Goal: Transaction & Acquisition: Obtain resource

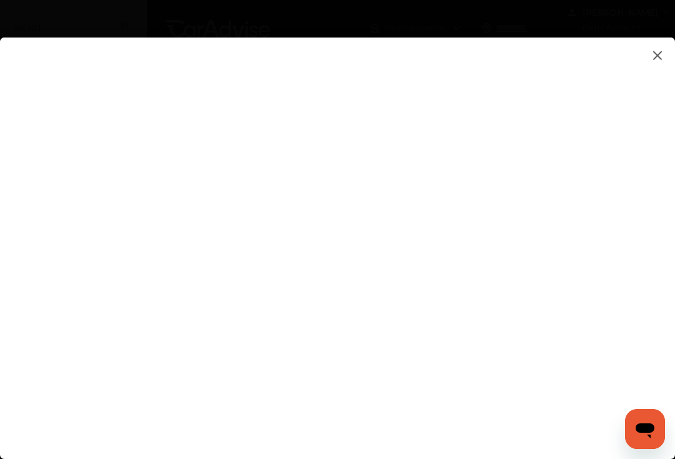
type input "**********"
click at [337, 373] on flutter-view at bounding box center [337, 245] width 675 height 417
click at [554, 204] on flutter-view at bounding box center [337, 245] width 675 height 417
click at [626, 196] on flutter-view at bounding box center [337, 245] width 675 height 417
type textarea "**********"
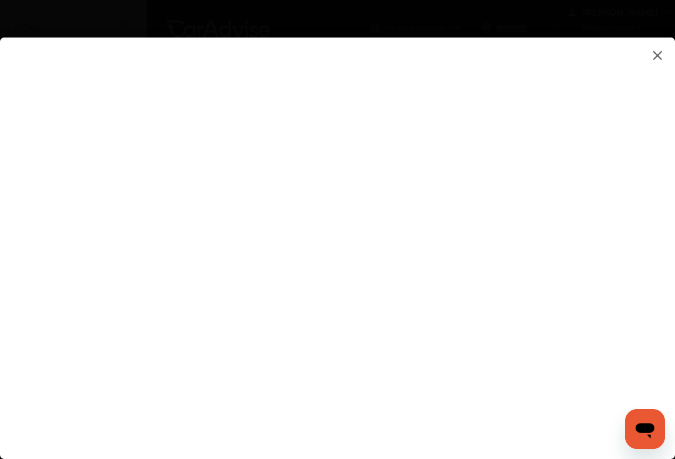
click at [413, 195] on flutter-view at bounding box center [337, 245] width 675 height 417
click at [623, 276] on flutter-view at bounding box center [337, 245] width 675 height 417
click at [214, 194] on flutter-view at bounding box center [337, 245] width 675 height 417
click at [633, 276] on flutter-view at bounding box center [337, 245] width 675 height 417
click at [646, 217] on flutter-view at bounding box center [337, 245] width 675 height 417
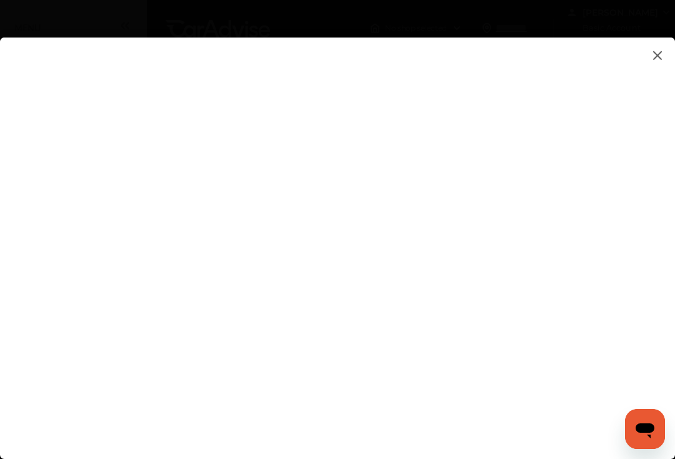
click at [601, 252] on flutter-view at bounding box center [337, 245] width 675 height 417
click at [620, 306] on flutter-view at bounding box center [337, 245] width 675 height 417
click at [668, 54] on flutter-view at bounding box center [337, 245] width 675 height 417
click at [669, 54] on flutter-view at bounding box center [337, 245] width 675 height 417
click at [555, 331] on flutter-view at bounding box center [337, 245] width 675 height 417
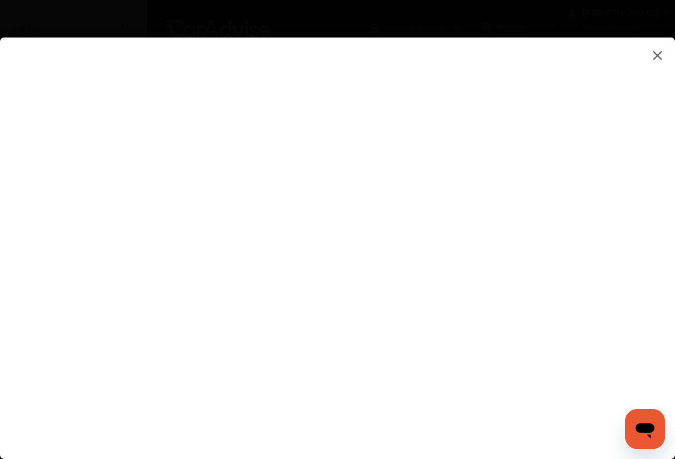
click at [659, 57] on img at bounding box center [657, 55] width 15 height 16
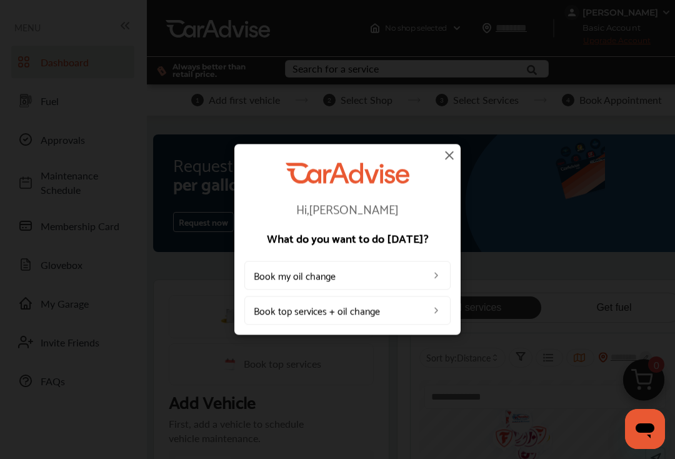
click at [461, 151] on div "Hi, [PERSON_NAME] What do you want to do [DATE]? Book my oil change Book top se…" at bounding box center [347, 239] width 695 height 479
click at [454, 158] on img at bounding box center [449, 154] width 15 height 15
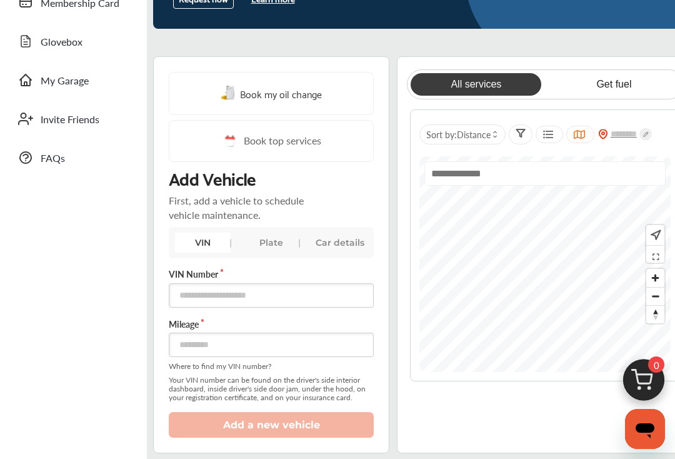
scroll to position [253, 0]
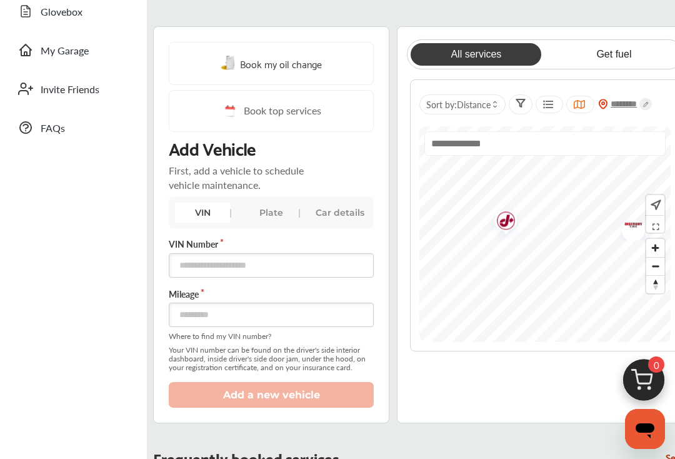
click at [633, 106] on input "text" at bounding box center [625, 104] width 34 height 12
click at [512, 231] on img "Map marker" at bounding box center [501, 225] width 33 height 39
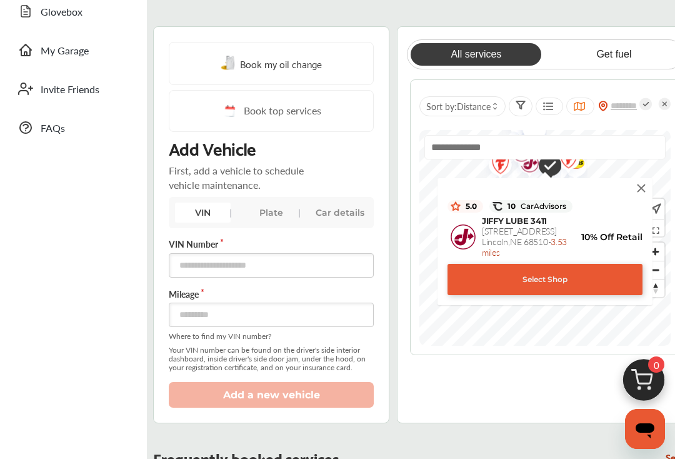
click at [647, 184] on img at bounding box center [641, 188] width 14 height 14
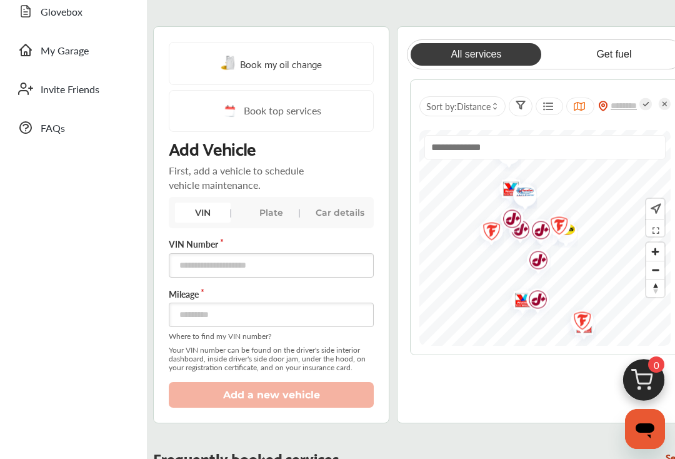
click at [548, 266] on img "Map marker" at bounding box center [533, 261] width 33 height 39
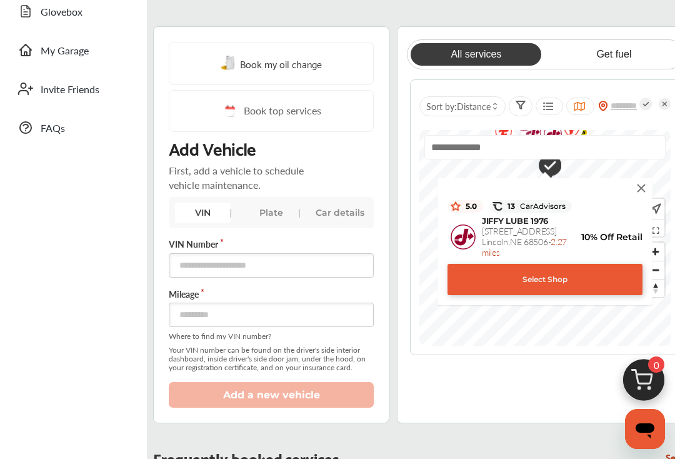
click at [643, 186] on img at bounding box center [641, 188] width 14 height 14
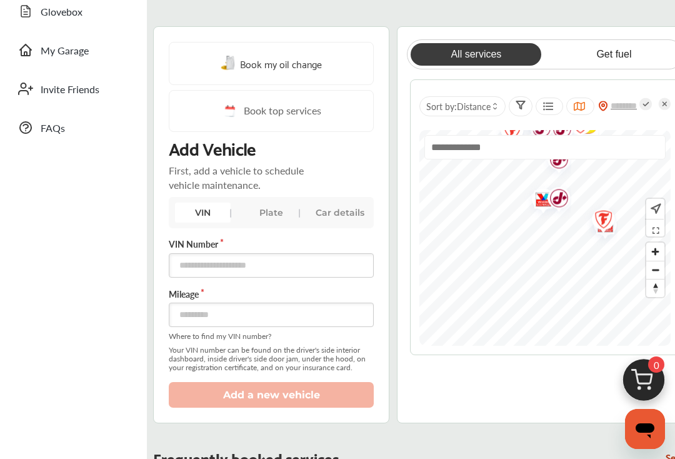
click at [541, 203] on img "Map marker" at bounding box center [554, 199] width 33 height 39
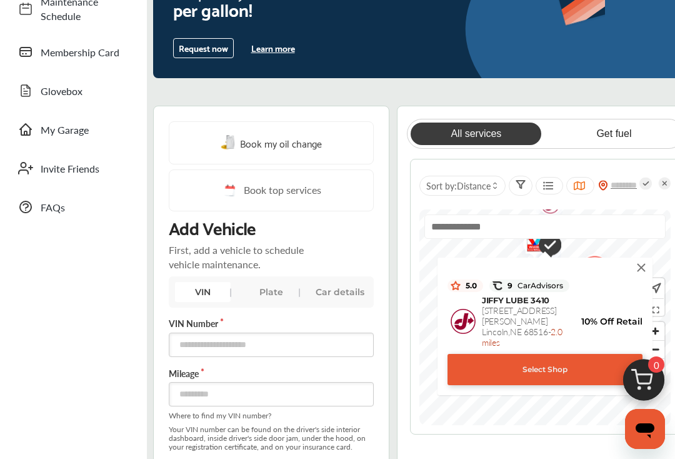
scroll to position [172, 0]
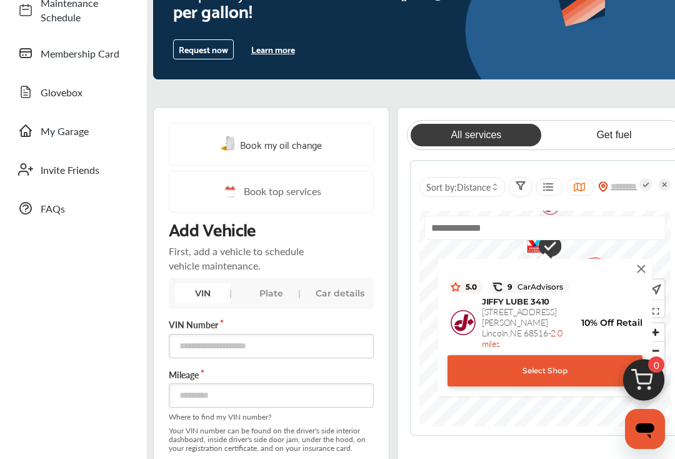
click at [647, 276] on img at bounding box center [641, 269] width 14 height 14
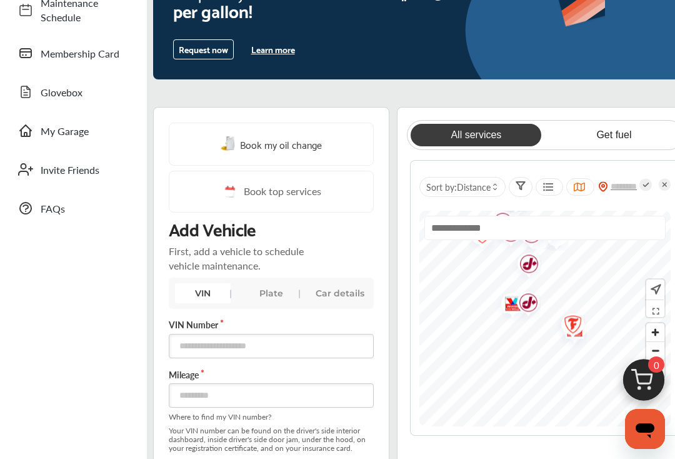
click at [509, 306] on img "Map marker" at bounding box center [523, 303] width 33 height 39
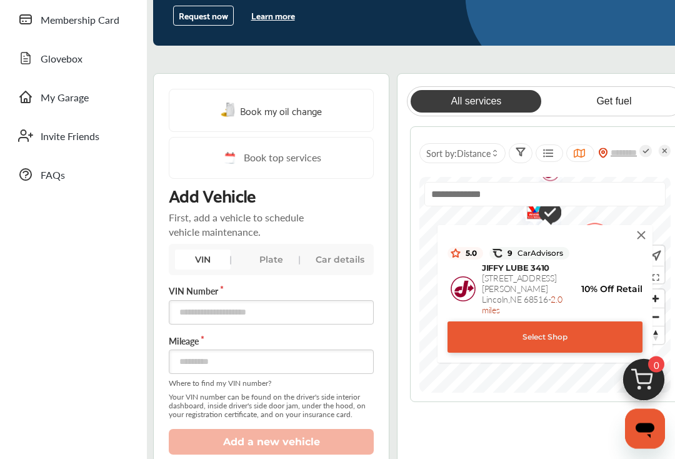
scroll to position [207, 0]
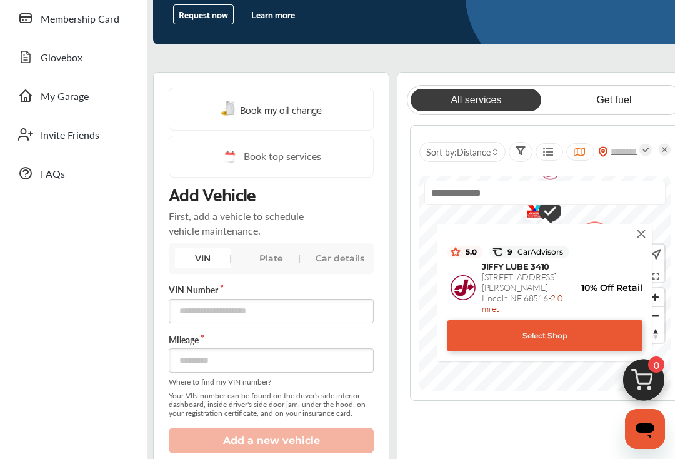
click at [644, 237] on img at bounding box center [641, 234] width 14 height 14
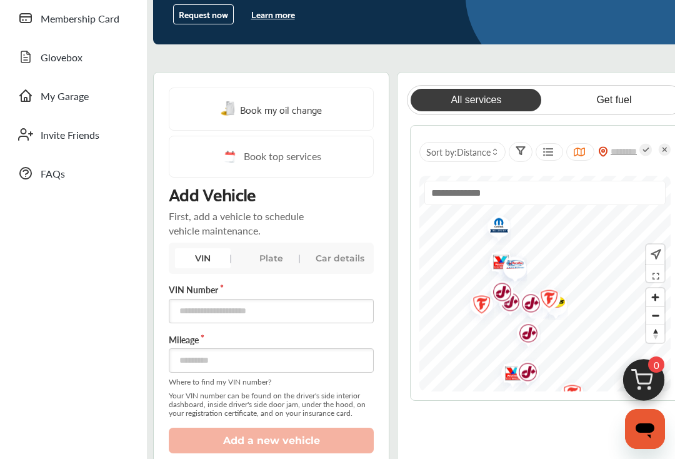
click at [526, 269] on img "Map marker" at bounding box center [510, 266] width 33 height 30
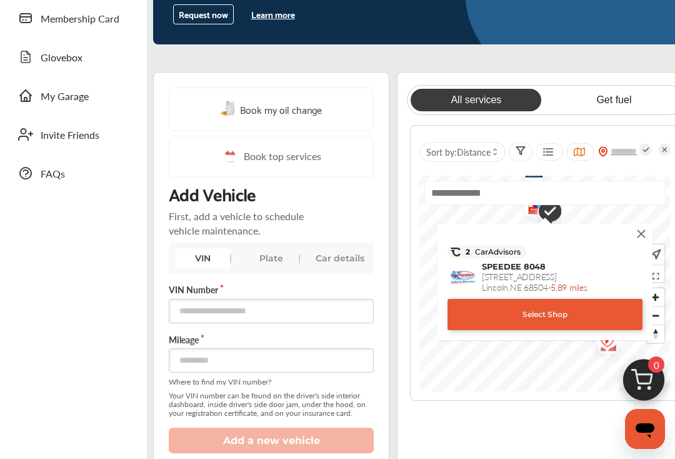
click at [644, 241] on img at bounding box center [641, 234] width 14 height 14
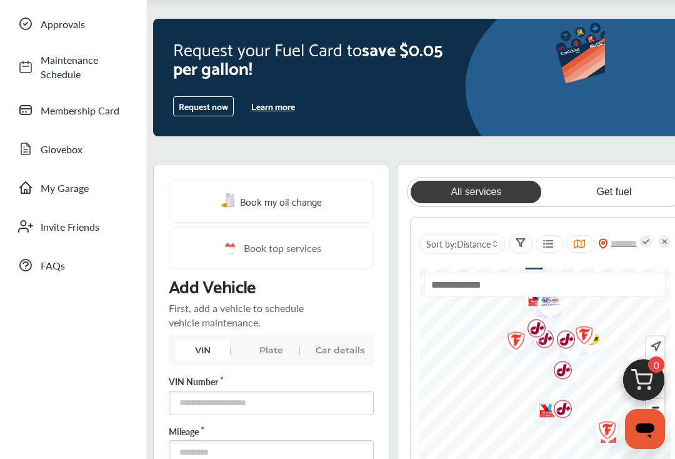
scroll to position [114, 0]
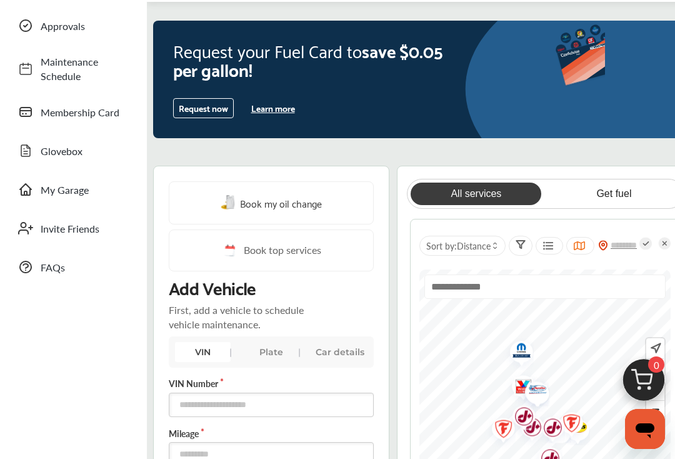
click at [523, 347] on img "Map marker" at bounding box center [517, 352] width 33 height 36
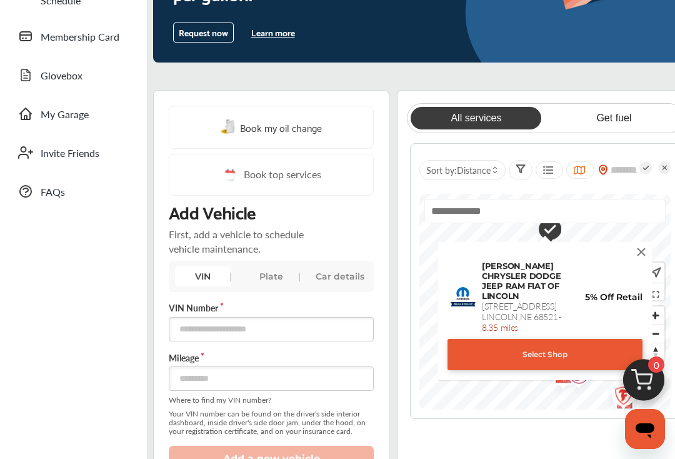
scroll to position [191, 0]
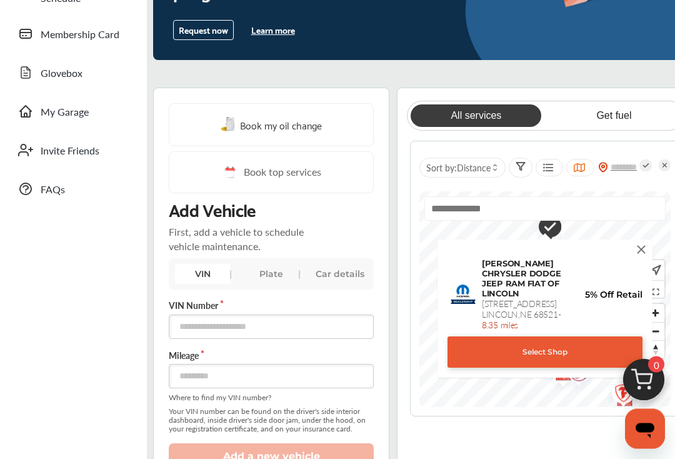
click at [647, 252] on img at bounding box center [641, 250] width 14 height 14
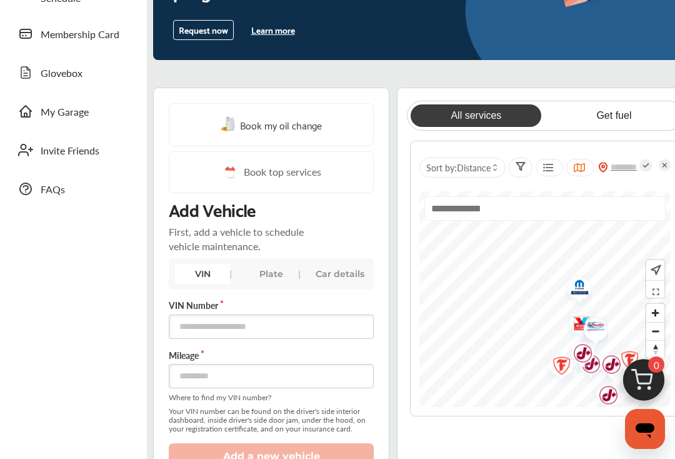
click at [584, 322] on img "Map marker" at bounding box center [591, 327] width 33 height 30
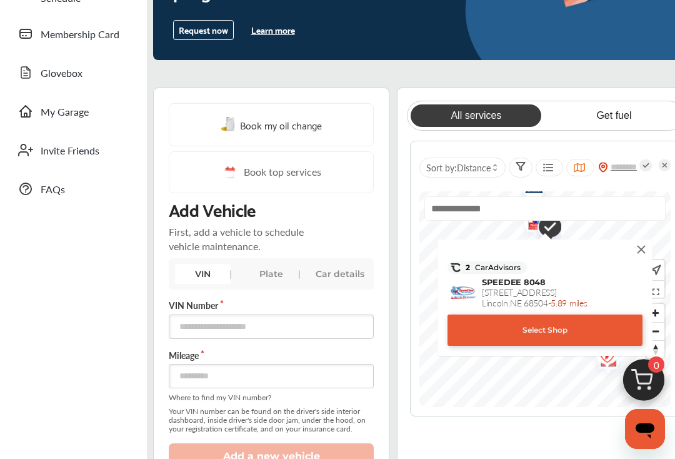
click at [647, 248] on img at bounding box center [641, 249] width 14 height 14
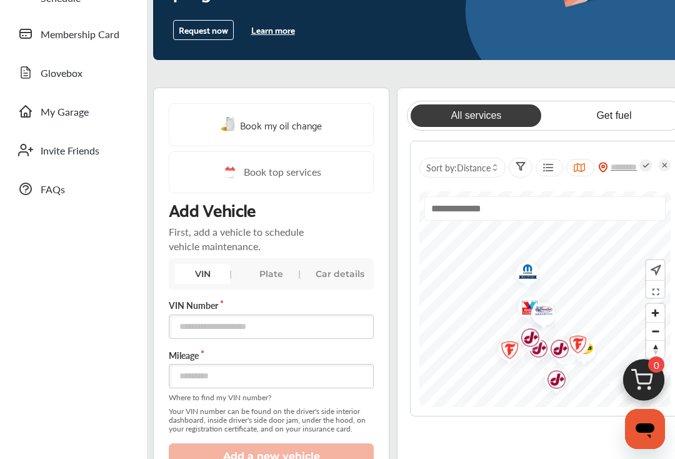
click at [516, 309] on img "Map marker" at bounding box center [525, 308] width 33 height 39
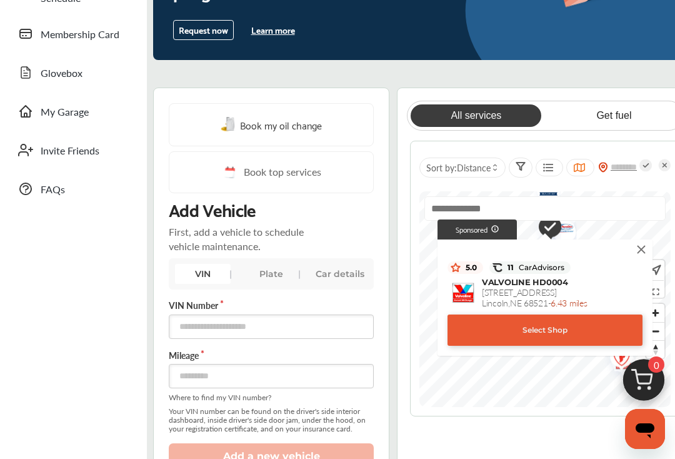
click at [507, 331] on div "Select Shop" at bounding box center [544, 329] width 195 height 31
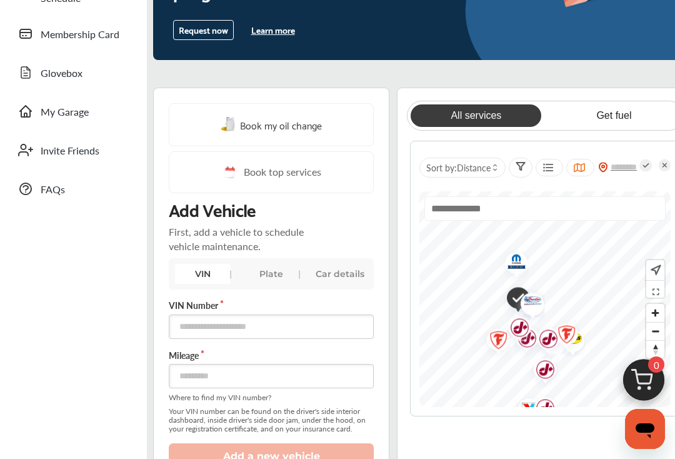
click at [495, 361] on img "Map marker" at bounding box center [493, 341] width 33 height 39
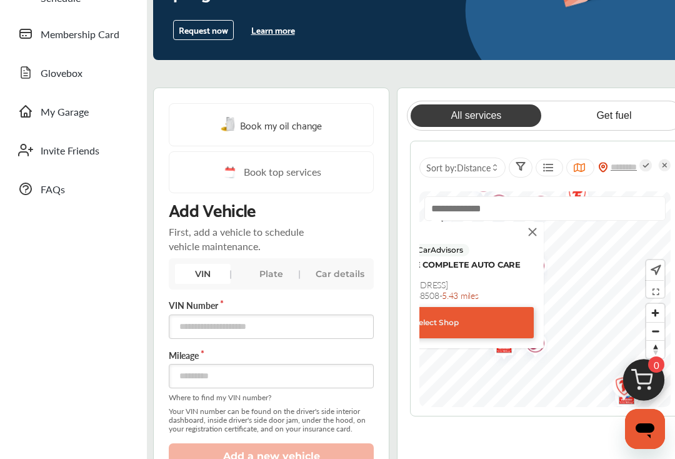
click at [536, 234] on img at bounding box center [533, 232] width 14 height 14
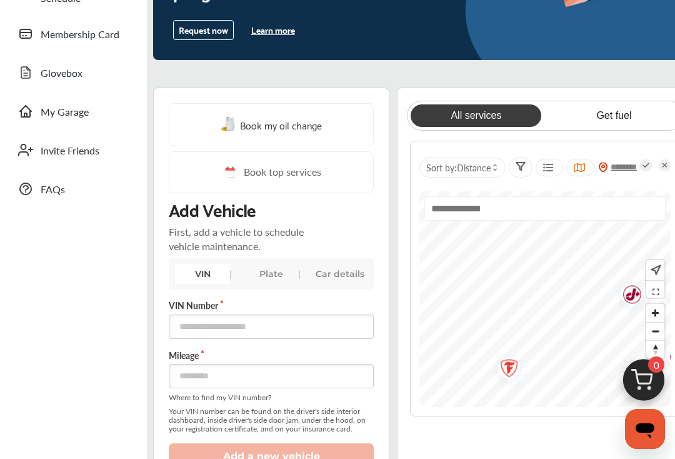
click at [631, 165] on input "text" at bounding box center [625, 167] width 34 height 12
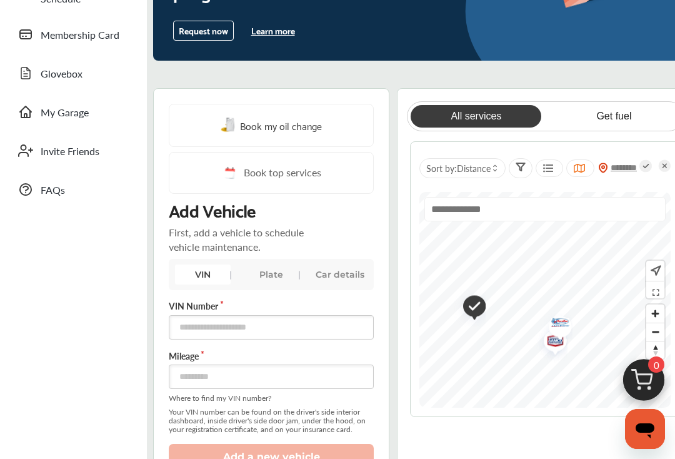
click at [552, 347] on img "Map marker" at bounding box center [550, 341] width 33 height 39
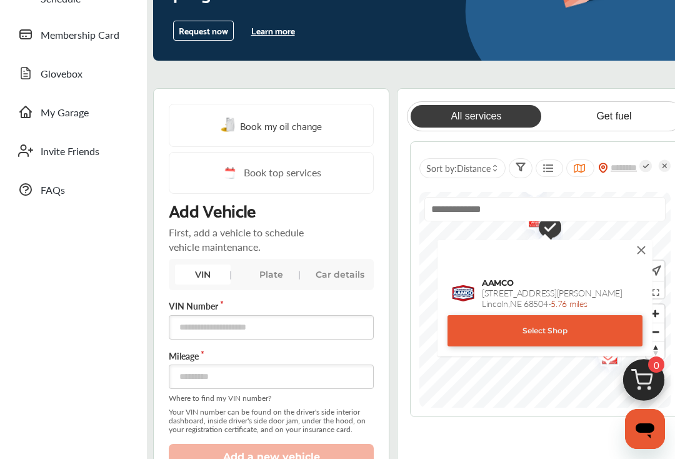
click at [645, 251] on img at bounding box center [641, 250] width 14 height 14
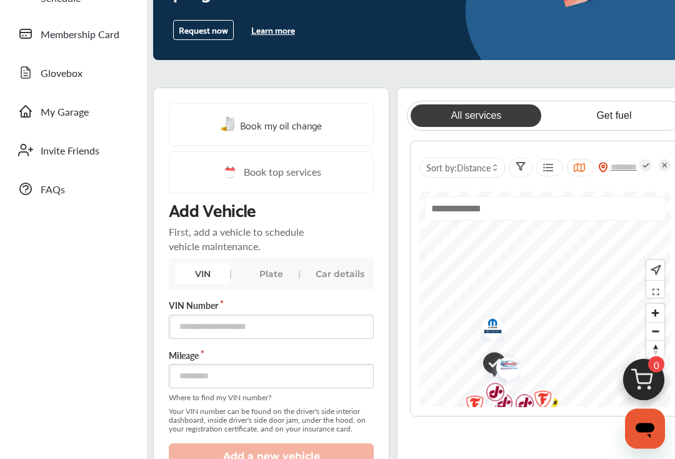
click at [497, 327] on img "Map marker" at bounding box center [488, 328] width 33 height 36
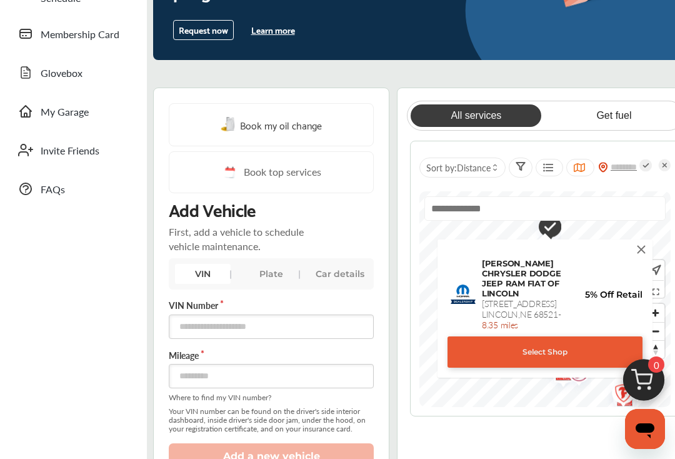
click at [644, 251] on img at bounding box center [641, 249] width 14 height 14
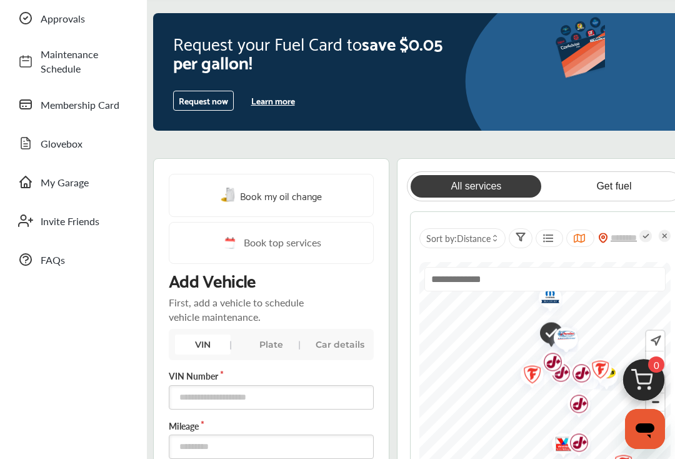
scroll to position [122, 0]
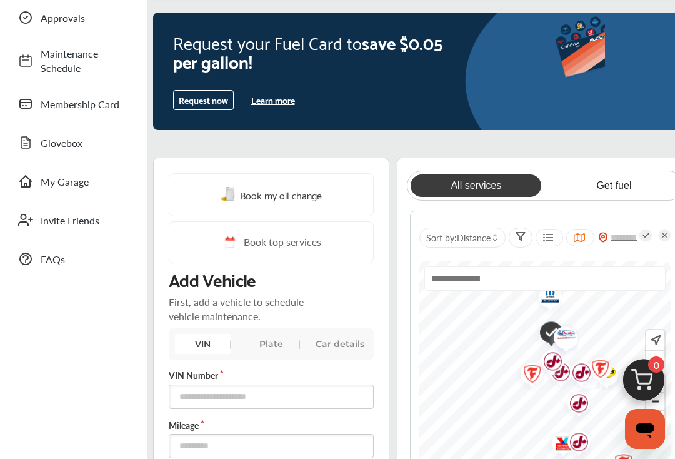
click at [626, 190] on link "Get fuel" at bounding box center [614, 185] width 131 height 22
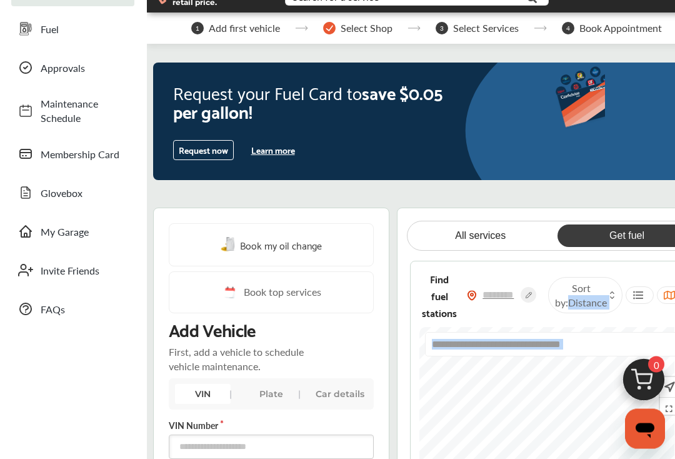
scroll to position [74, 0]
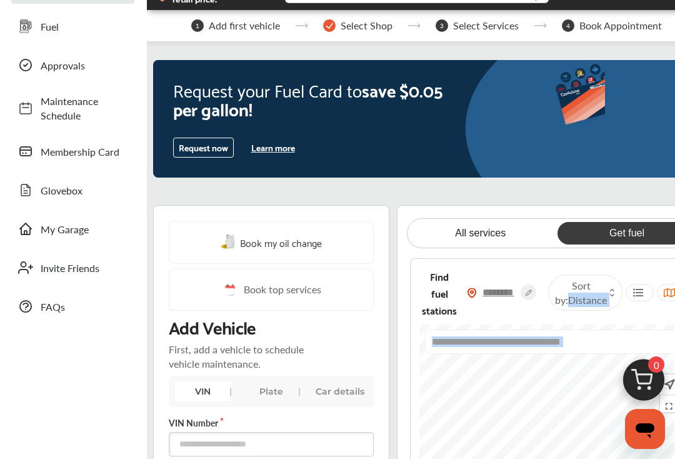
click at [504, 297] on input "text" at bounding box center [499, 292] width 44 height 13
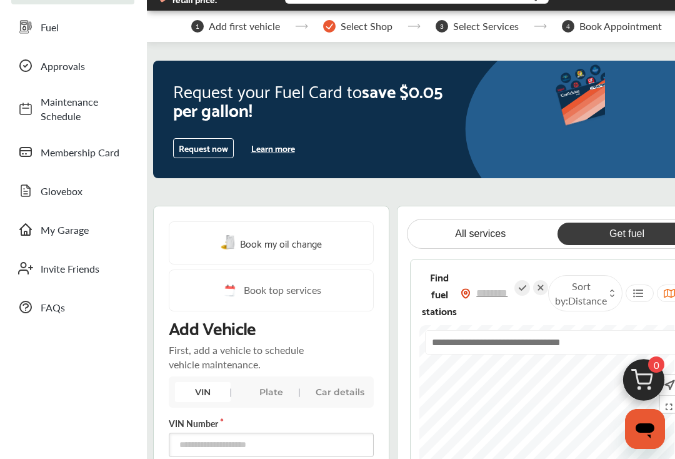
click at [556, 349] on input "text" at bounding box center [553, 342] width 257 height 24
click at [521, 385] on li "use-current-location" at bounding box center [553, 372] width 255 height 36
type input "**********"
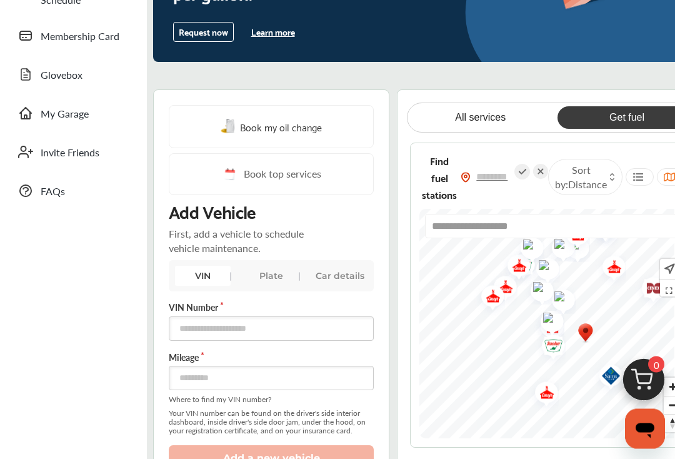
scroll to position [193, 0]
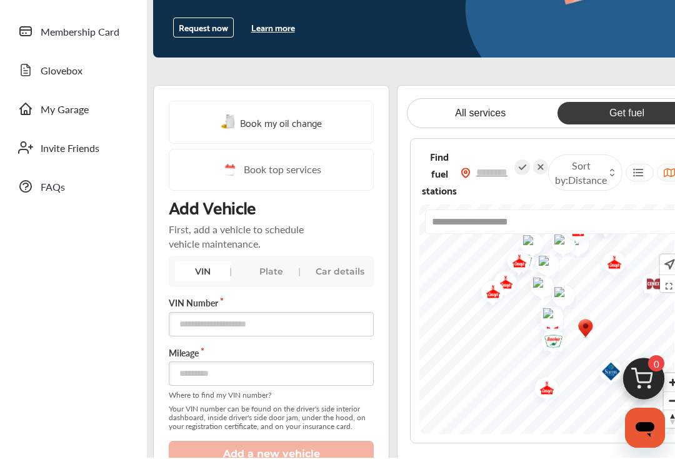
click at [497, 302] on img "Map marker" at bounding box center [488, 294] width 33 height 39
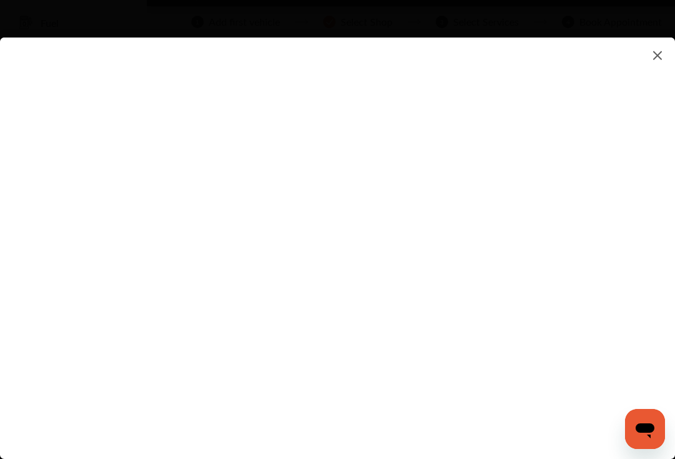
scroll to position [77, 0]
